Goal: Information Seeking & Learning: Learn about a topic

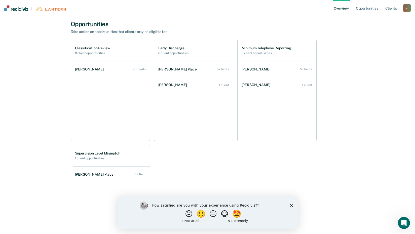
scroll to position [277, 0]
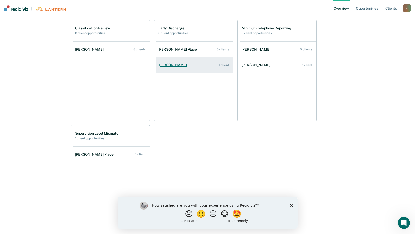
click at [177, 66] on div "[PERSON_NAME]" at bounding box center [173, 65] width 31 height 4
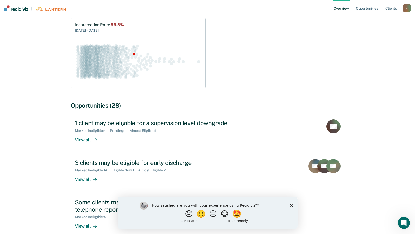
scroll to position [120, 0]
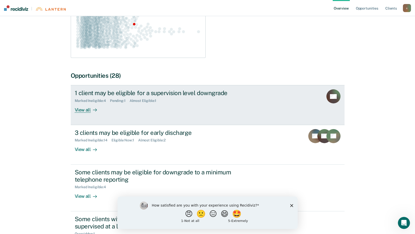
click at [89, 109] on div "View all" at bounding box center [89, 108] width 28 height 10
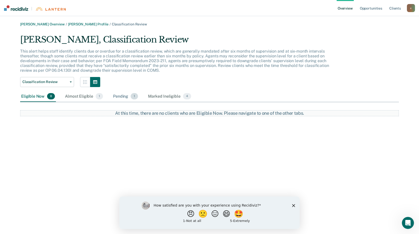
click at [130, 96] on div "Pending 1" at bounding box center [125, 96] width 27 height 11
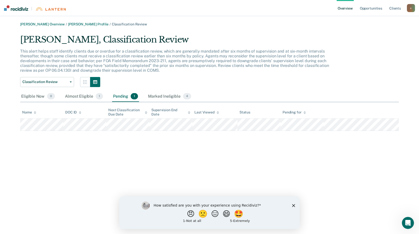
click at [347, 9] on link "Overview" at bounding box center [345, 8] width 17 height 16
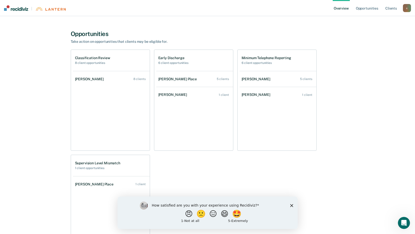
scroll to position [252, 0]
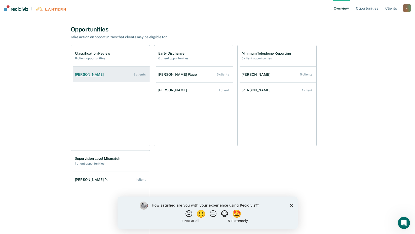
click at [96, 73] on div "[PERSON_NAME]" at bounding box center [90, 75] width 31 height 4
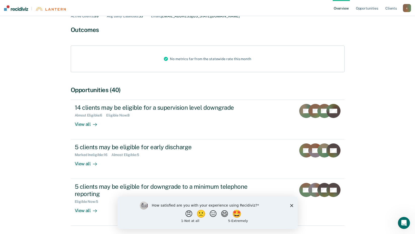
scroll to position [50, 0]
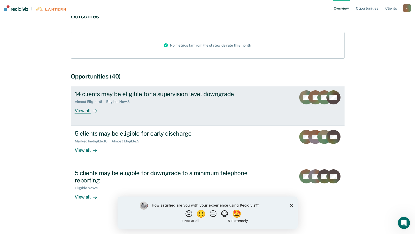
click at [84, 111] on div "View all" at bounding box center [89, 109] width 28 height 10
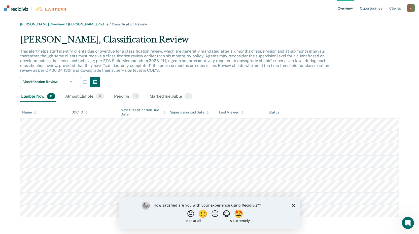
click at [368, 60] on div "[PERSON_NAME], Classification Review This alert helps staff identify clients du…" at bounding box center [209, 126] width 379 height 183
